Goal: Task Accomplishment & Management: Manage account settings

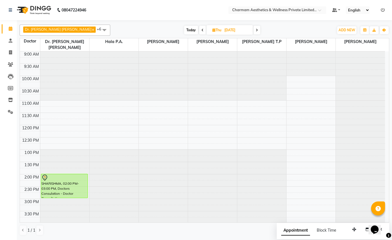
scroll to position [92, 0]
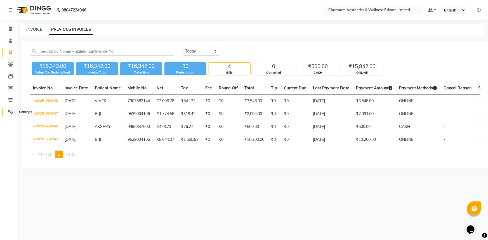
click at [11, 2] on span at bounding box center [11, 112] width 10 height 6
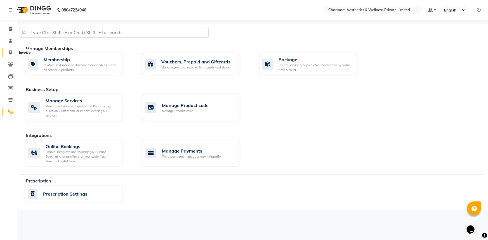
click at [9, 2] on span at bounding box center [11, 52] width 10 height 6
select select "service"
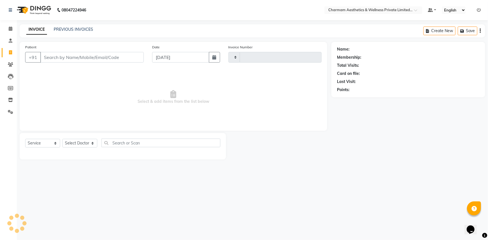
type input "0349"
select select "7625"
click at [10, 2] on icon at bounding box center [10, 100] width 5 height 4
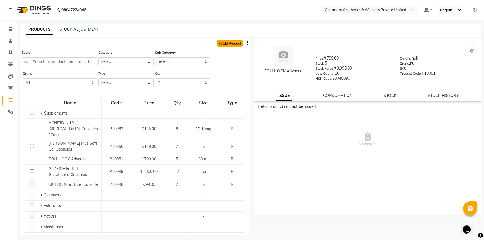
click at [226, 2] on link "Add Product" at bounding box center [230, 43] width 26 height 7
select select "true"
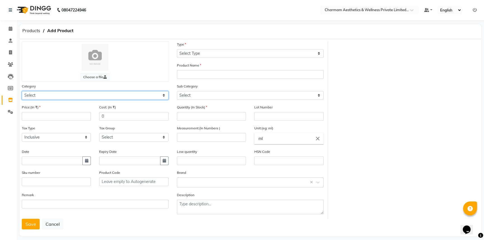
click at [162, 2] on select "Select Nutraceuticals Skincare Haircare Drugs" at bounding box center [95, 95] width 147 height 9
select select "1351203400"
click at [22, 2] on select "Select Nutraceuticals Skincare Haircare Drugs" at bounding box center [95, 95] width 147 height 9
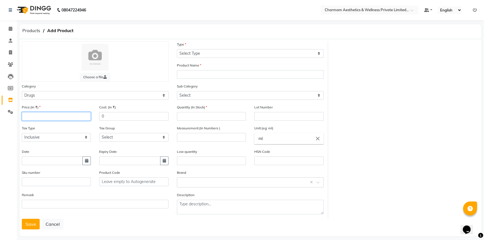
click at [33, 2] on input "number" at bounding box center [56, 116] width 69 height 9
type input "5000"
drag, startPoint x: 108, startPoint y: 117, endPoint x: 105, endPoint y: 114, distance: 4.2
click at [107, 2] on input "0" at bounding box center [133, 116] width 69 height 9
type input "5000"
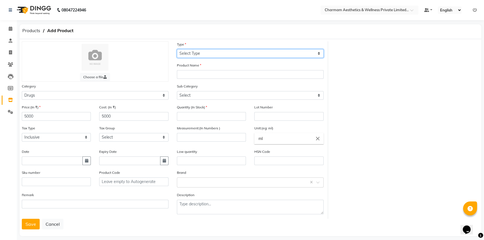
click at [238, 2] on select "Select Type Both Retail Consumable" at bounding box center [250, 53] width 147 height 9
select select "B"
click at [177, 2] on select "Select Type Both Retail Consumable" at bounding box center [250, 53] width 147 height 9
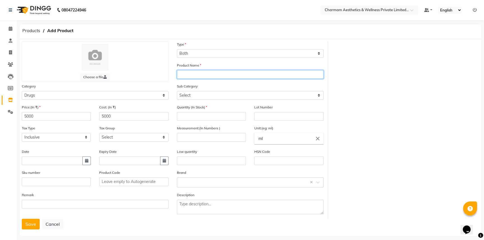
click at [223, 2] on input "text" at bounding box center [250, 74] width 147 height 9
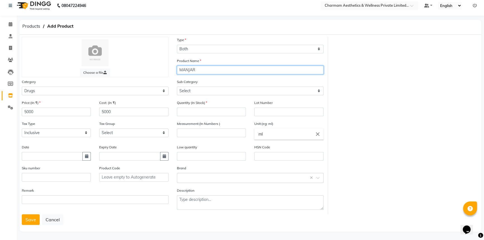
scroll to position [7, 0]
click at [201, 2] on input "MANJAR" at bounding box center [250, 69] width 147 height 9
type input "MOUNJARO"
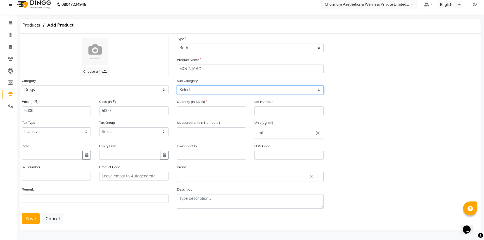
click at [238, 2] on select "Select Topical Oral" at bounding box center [250, 90] width 147 height 9
select select "13512034002"
click at [177, 2] on select "Select Topical Oral" at bounding box center [250, 90] width 147 height 9
click at [212, 2] on input "number" at bounding box center [211, 111] width 69 height 9
type input "2"
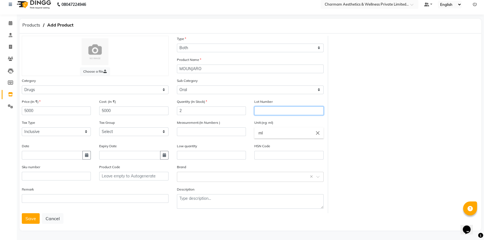
click at [238, 2] on input "text" at bounding box center [288, 111] width 69 height 9
type input "1"
click at [198, 2] on input "number" at bounding box center [211, 131] width 69 height 9
type input "1"
click at [238, 2] on input "ml" at bounding box center [288, 132] width 69 height 11
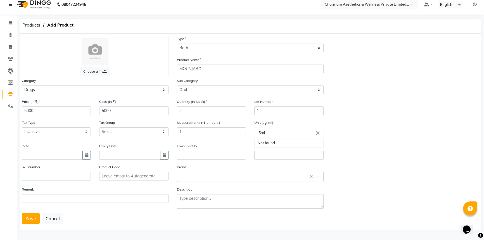
type input "5ml"
click at [27, 2] on div at bounding box center [242, 120] width 484 height 240
click at [27, 2] on button "Save" at bounding box center [31, 218] width 18 height 11
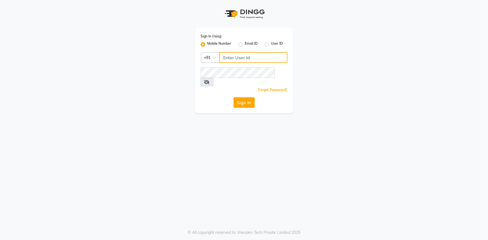
type input "7994478969"
click at [250, 97] on button "Sign In" at bounding box center [243, 102] width 21 height 11
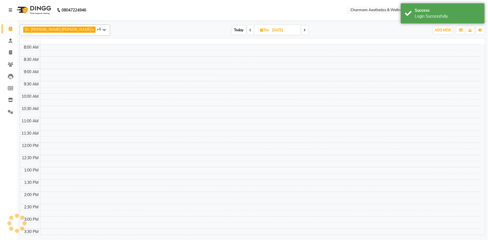
select select "en"
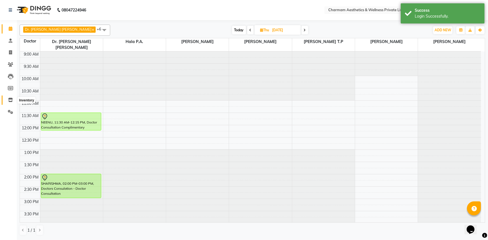
click at [8, 99] on span at bounding box center [11, 100] width 10 height 6
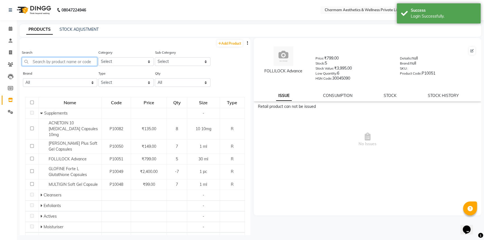
click at [51, 65] on input "text" at bounding box center [59, 61] width 75 height 9
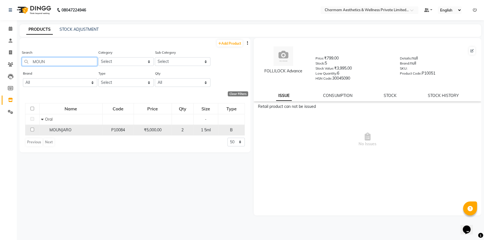
type input "MOUN"
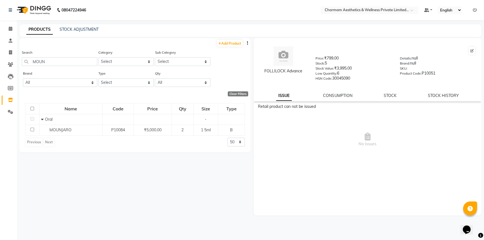
drag, startPoint x: 73, startPoint y: 131, endPoint x: 249, endPoint y: 203, distance: 189.8
click at [249, 203] on div "Add Product Search MOUN Category Select Nutraceuticals Skincare Haircare Drugs …" at bounding box center [135, 136] width 231 height 197
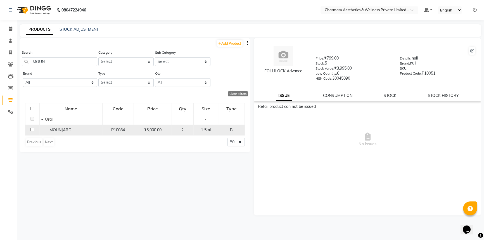
click at [65, 128] on span "MOUNJARO" at bounding box center [60, 129] width 22 height 5
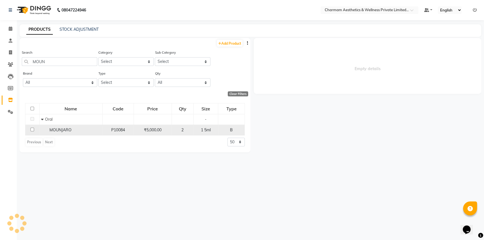
select select
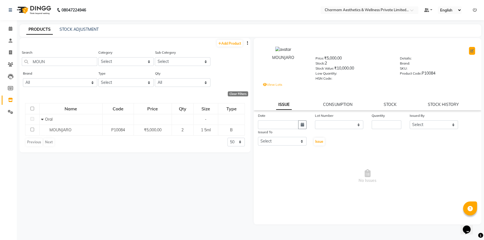
click at [472, 48] on button at bounding box center [472, 51] width 6 height 8
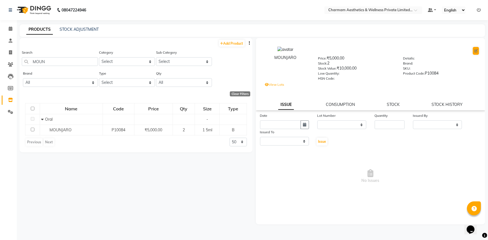
select select "B"
select select "1351203400"
select select "13512034002"
select select "true"
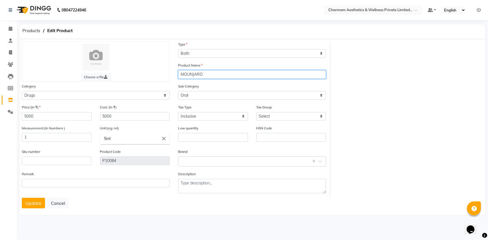
click at [208, 75] on input "MOUNJARO" at bounding box center [252, 74] width 148 height 9
type input "M"
type input "WEIGHTLOSS SOLUTION"
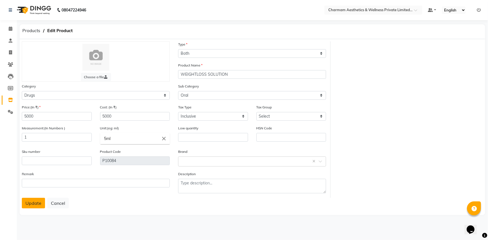
click at [36, 203] on button "Update" at bounding box center [33, 203] width 23 height 11
